Goal: Task Accomplishment & Management: Manage account settings

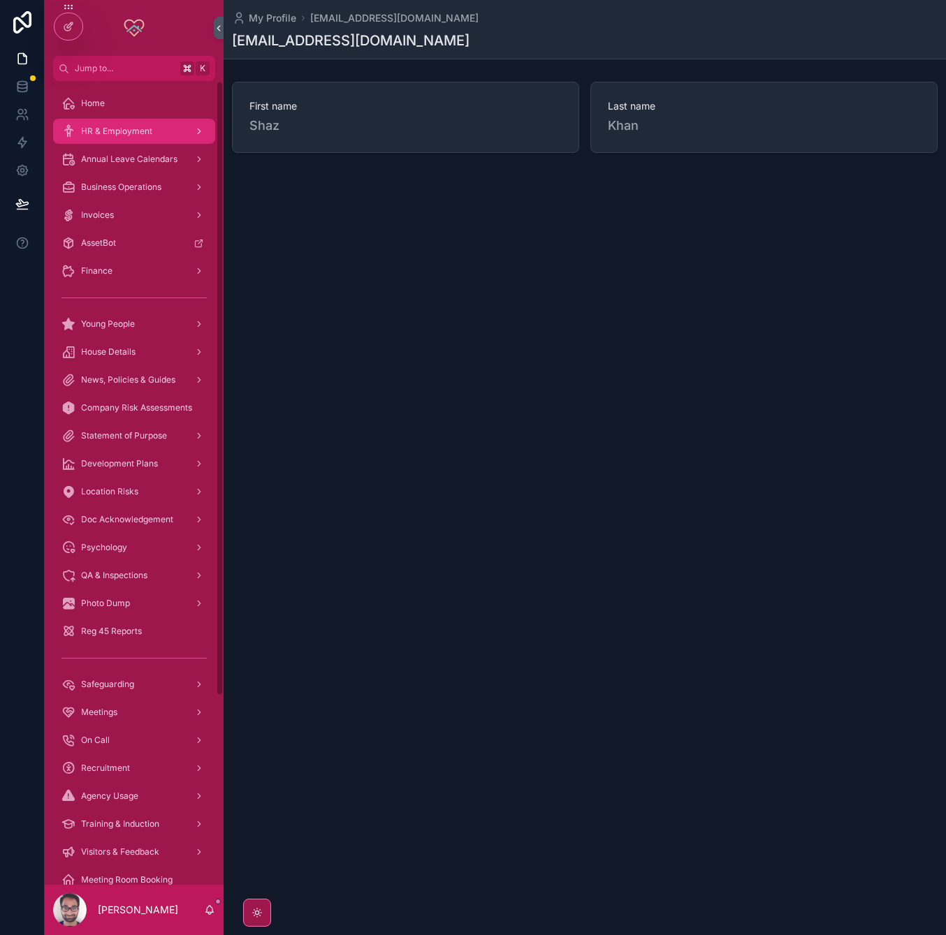
click at [109, 132] on span "HR & Employment" at bounding box center [116, 131] width 71 height 11
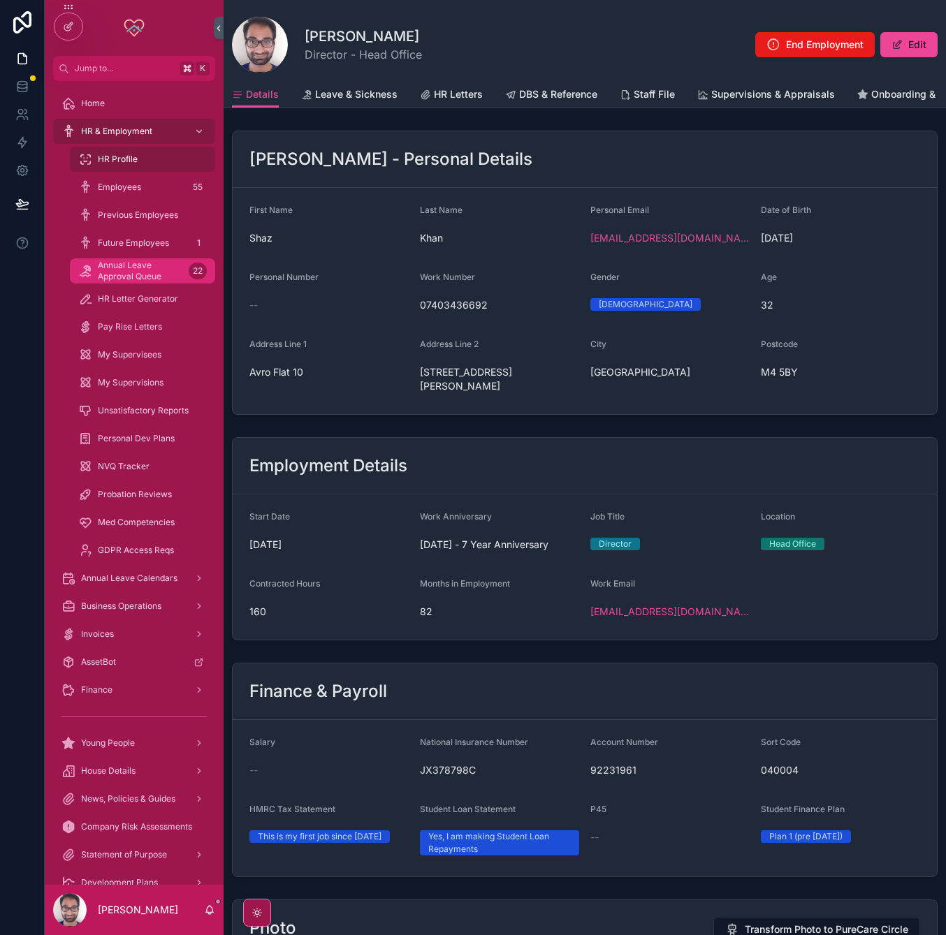
click at [129, 279] on span "Annual Leave Approval Queue" at bounding box center [140, 271] width 85 height 22
